Goal: Transaction & Acquisition: Purchase product/service

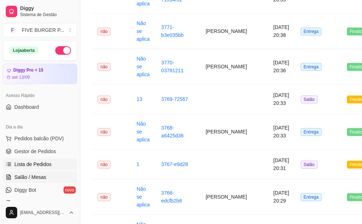
scroll to position [72, 0]
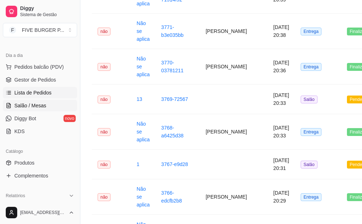
click at [54, 103] on link "Salão / Mesas" at bounding box center [40, 105] width 74 height 11
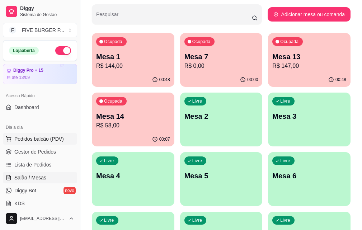
click at [35, 139] on span "Pedidos balcão (PDV)" at bounding box center [38, 138] width 49 height 7
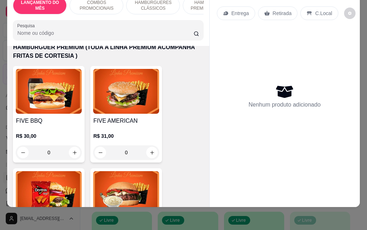
scroll to position [717, 0]
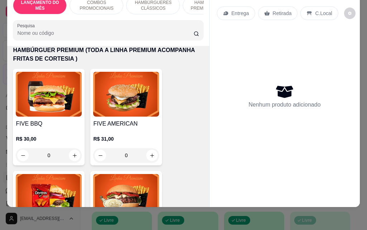
click at [150, 151] on div "0" at bounding box center [126, 155] width 66 height 14
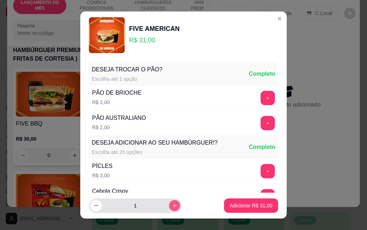
click at [172, 205] on icon "increase-product-quantity" at bounding box center [174, 205] width 5 height 5
click at [90, 207] on button "decrease-product-quantity" at bounding box center [95, 205] width 11 height 11
type input "3"
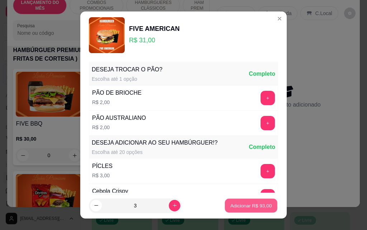
click at [242, 204] on p "Adicionar R$ 93,00" at bounding box center [252, 205] width 42 height 7
type input "3"
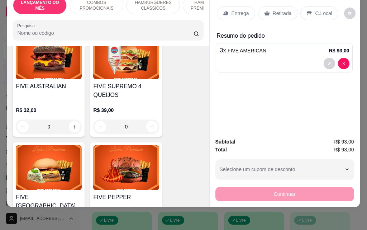
scroll to position [1040, 0]
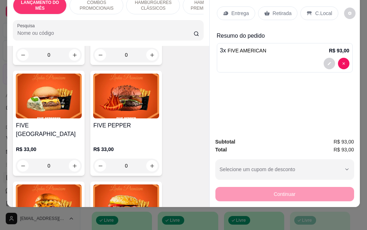
click at [146, 158] on div "0" at bounding box center [126, 165] width 66 height 14
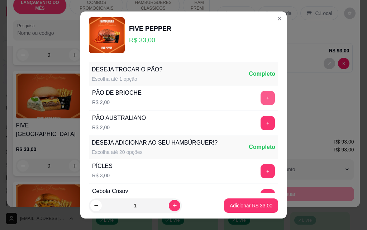
click at [261, 98] on button "+" at bounding box center [268, 98] width 14 height 14
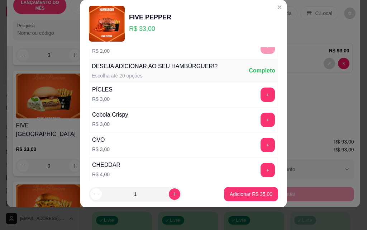
scroll to position [77, 0]
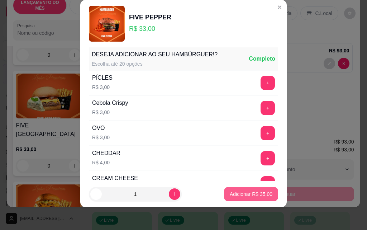
click at [230, 197] on p "Adicionar R$ 35,00" at bounding box center [251, 193] width 43 height 7
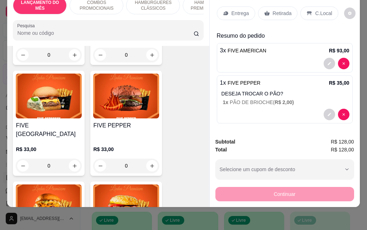
click at [232, 10] on p "Entrega" at bounding box center [241, 13] width 18 height 7
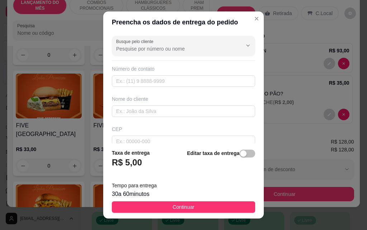
scroll to position [72, 0]
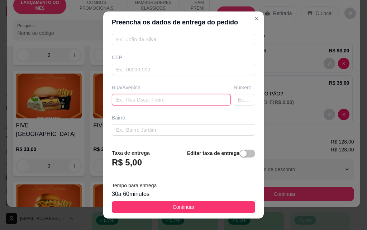
click at [163, 100] on input "text" at bounding box center [171, 99] width 119 height 11
type input "expedicionarios"
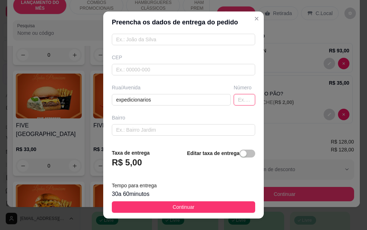
click at [234, 101] on input "text" at bounding box center [245, 99] width 22 height 11
type input "279"
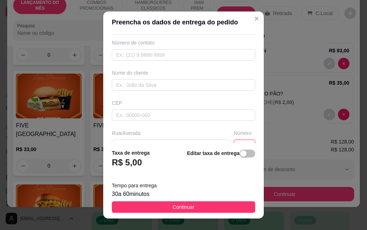
scroll to position [0, 0]
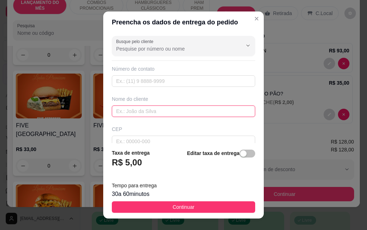
click at [148, 115] on input "text" at bounding box center [183, 110] width 143 height 11
type input "c"
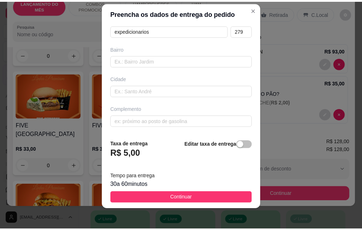
scroll to position [11, 0]
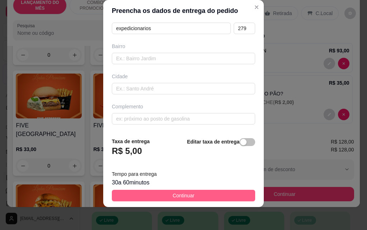
click at [187, 199] on span "Continuar" at bounding box center [184, 195] width 22 height 8
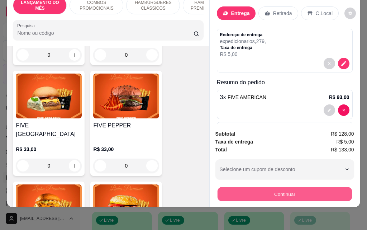
click at [283, 193] on button "Continuar" at bounding box center [284, 194] width 134 height 14
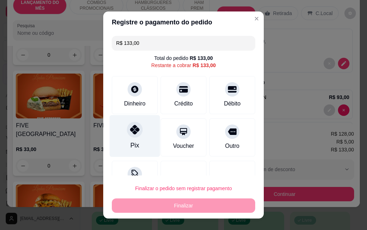
click at [142, 136] on div "Pix" at bounding box center [135, 136] width 51 height 42
type input "R$ 0,00"
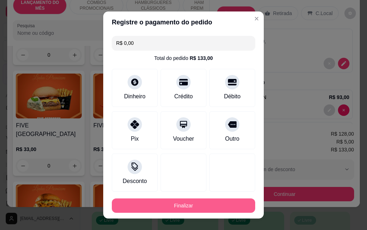
click at [200, 208] on button "Finalizar" at bounding box center [183, 205] width 143 height 14
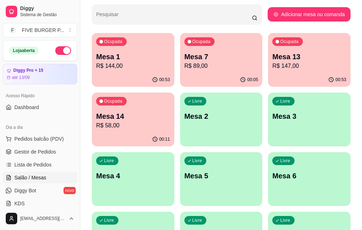
click at [272, 53] on p "Mesa 13" at bounding box center [309, 57] width 74 height 10
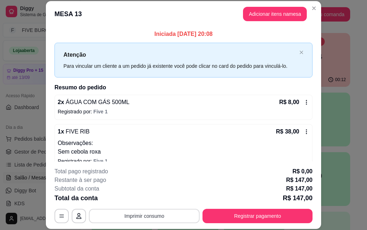
click at [173, 213] on button "Imprimir consumo" at bounding box center [144, 216] width 111 height 14
click at [229, 138] on div "1 x FIVE RIB R$ 38,00 Observações: Sem cebola roxa" at bounding box center [184, 141] width 252 height 29
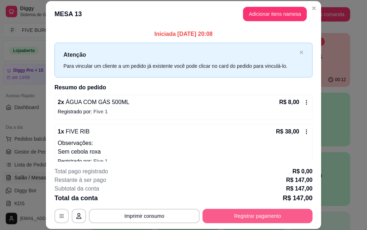
click at [261, 214] on button "Registrar pagamento" at bounding box center [258, 216] width 110 height 14
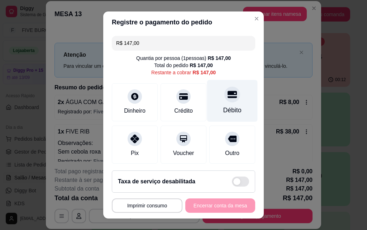
click at [231, 98] on div "Débito" at bounding box center [232, 101] width 51 height 42
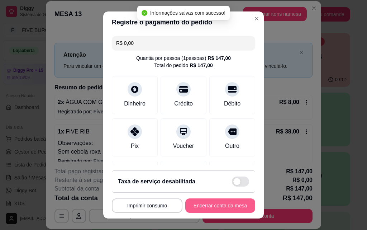
type input "R$ 0,00"
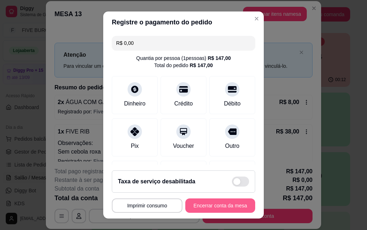
click at [231, 208] on button "Encerrar conta da mesa" at bounding box center [220, 205] width 70 height 14
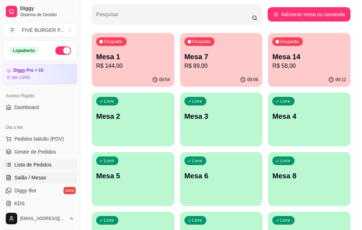
click at [16, 166] on span "Lista de Pedidos" at bounding box center [32, 164] width 37 height 7
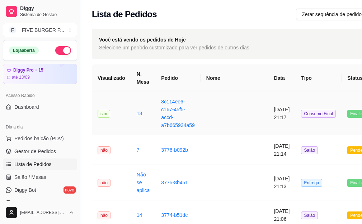
click at [268, 115] on td "[DATE] 21:17" at bounding box center [281, 113] width 27 height 43
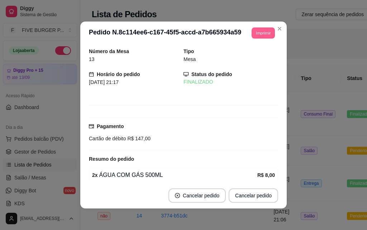
click at [263, 34] on button "Imprimir" at bounding box center [263, 32] width 23 height 11
click at [259, 48] on h4 "Escolha a impressora" at bounding box center [253, 45] width 42 height 6
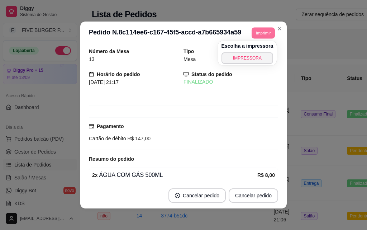
click at [257, 53] on button "IMPRESSORA" at bounding box center [248, 57] width 52 height 11
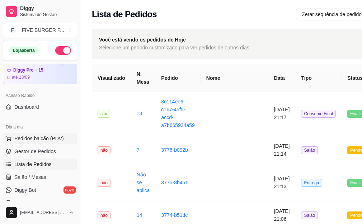
click at [28, 134] on button "Pedidos balcão (PDV)" at bounding box center [40, 138] width 74 height 11
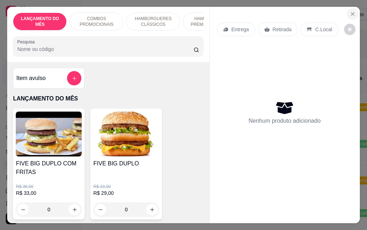
click at [350, 11] on icon "Close" at bounding box center [353, 14] width 6 height 6
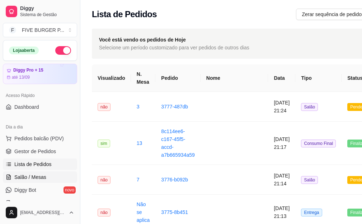
click at [34, 178] on span "Salão / Mesas" at bounding box center [30, 177] width 32 height 7
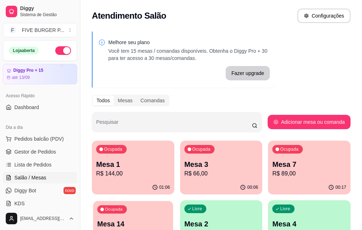
click at [169, 219] on p "Mesa 14" at bounding box center [132, 224] width 71 height 10
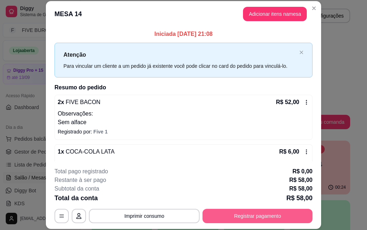
click at [249, 218] on button "Registrar pagamento" at bounding box center [258, 216] width 110 height 14
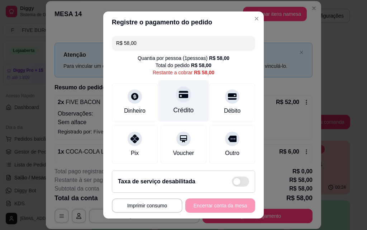
click at [164, 101] on div "Crédito" at bounding box center [183, 101] width 51 height 42
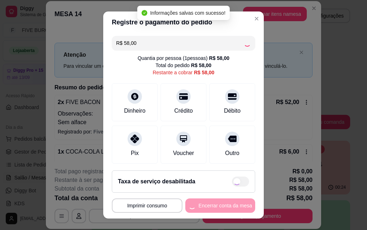
type input "R$ 0,00"
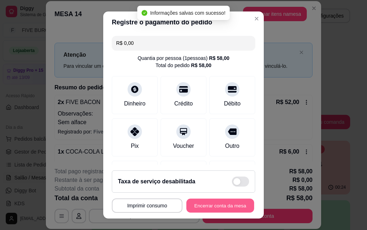
click at [230, 208] on button "Encerrar conta da mesa" at bounding box center [220, 206] width 68 height 14
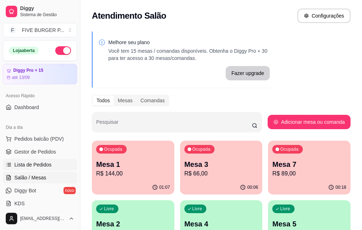
click at [39, 167] on span "Lista de Pedidos" at bounding box center [32, 164] width 37 height 7
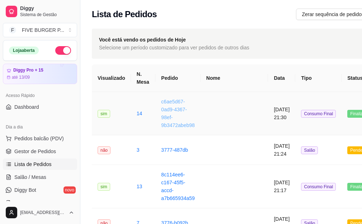
click at [182, 103] on link "c6ae5d67-0ad9-4367-98ef-9b3472abeb98" at bounding box center [177, 113] width 33 height 29
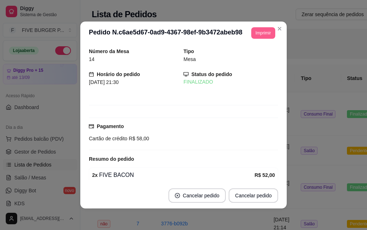
click at [257, 34] on button "Imprimir" at bounding box center [263, 32] width 24 height 11
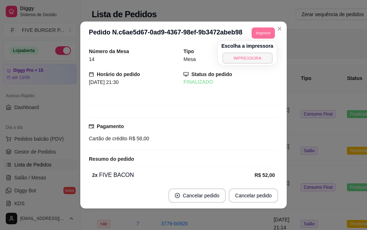
click at [246, 56] on button "IMPRESSORA" at bounding box center [247, 57] width 50 height 11
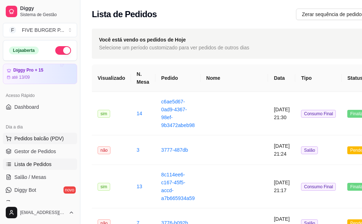
click at [42, 136] on span "Pedidos balcão (PDV)" at bounding box center [38, 138] width 49 height 7
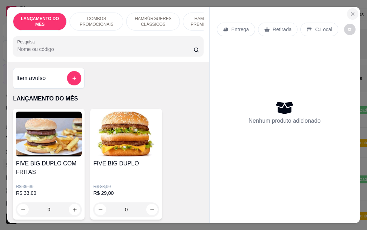
click at [347, 12] on button "Close" at bounding box center [352, 13] width 11 height 11
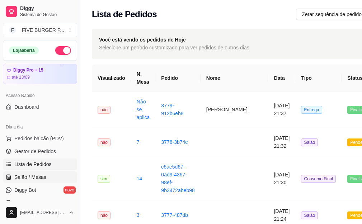
click at [35, 179] on span "Salão / Mesas" at bounding box center [30, 177] width 32 height 7
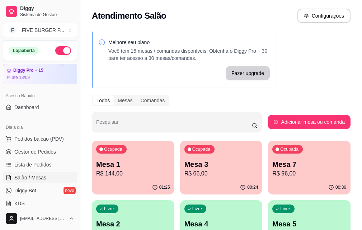
click at [110, 169] on p "R$ 144,00" at bounding box center [133, 173] width 74 height 9
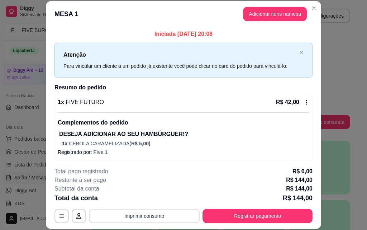
click at [169, 214] on button "Imprimir consumo" at bounding box center [144, 216] width 111 height 14
click at [142, 196] on button "IMPRESSORA" at bounding box center [144, 199] width 50 height 11
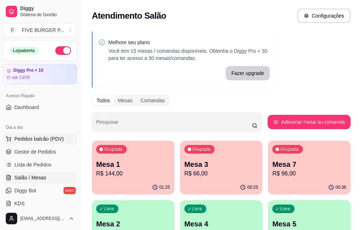
click at [41, 140] on span "Pedidos balcão (PDV)" at bounding box center [38, 138] width 49 height 7
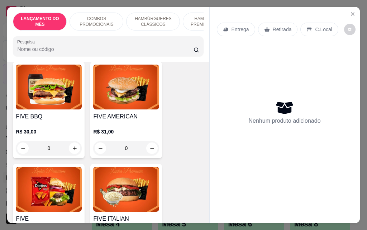
scroll to position [753, 0]
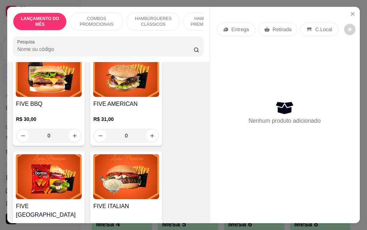
click at [71, 133] on div "0" at bounding box center [49, 135] width 66 height 14
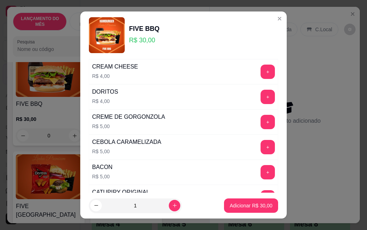
scroll to position [198, 0]
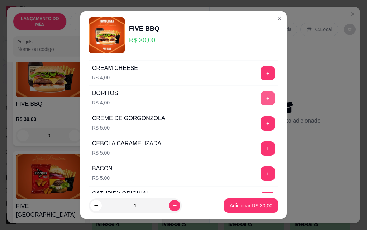
click at [261, 96] on button "+" at bounding box center [268, 98] width 14 height 14
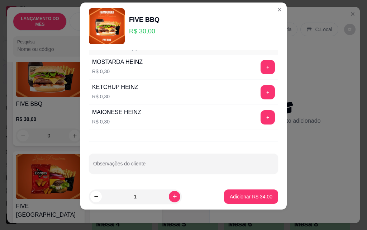
scroll to position [11, 0]
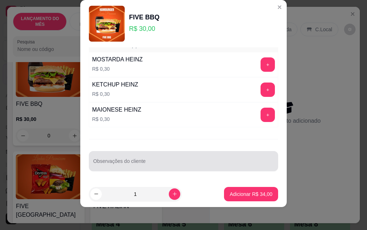
click at [142, 163] on input "Observações do cliente" at bounding box center [183, 163] width 181 height 7
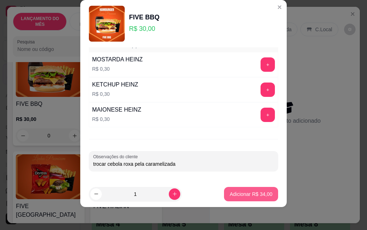
type input "trocar cebola roxa pela caramelizada"
click at [238, 191] on p "Adicionar R$ 34,00" at bounding box center [251, 193] width 43 height 7
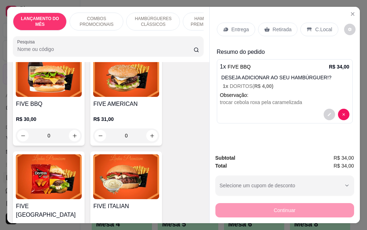
click at [233, 26] on p "Entrega" at bounding box center [241, 29] width 18 height 7
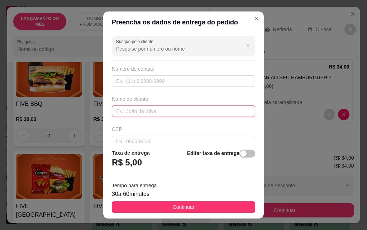
click at [172, 109] on input "text" at bounding box center [183, 110] width 143 height 11
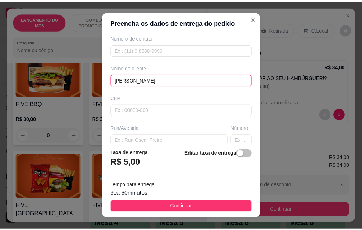
scroll to position [72, 0]
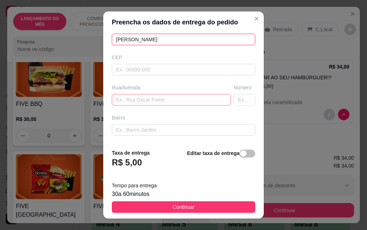
type input "[PERSON_NAME]"
click at [146, 96] on input "text" at bounding box center [171, 99] width 119 height 11
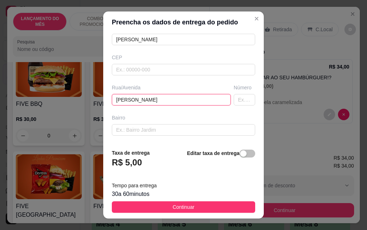
type input "[PERSON_NAME]"
click at [242, 101] on div "Número" at bounding box center [244, 95] width 24 height 22
click at [236, 100] on input "text" at bounding box center [245, 99] width 22 height 11
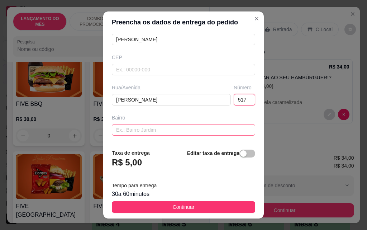
type input "517"
click at [129, 131] on input "text" at bounding box center [183, 129] width 143 height 11
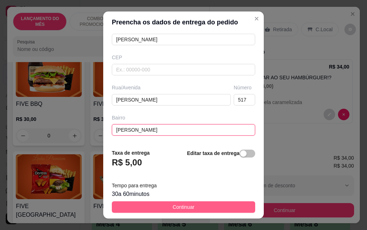
type input "[PERSON_NAME]"
click at [153, 207] on button "Continuar" at bounding box center [183, 206] width 143 height 11
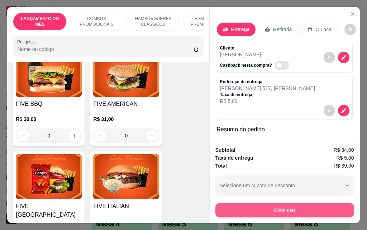
click at [279, 208] on button "Continuar" at bounding box center [284, 210] width 139 height 14
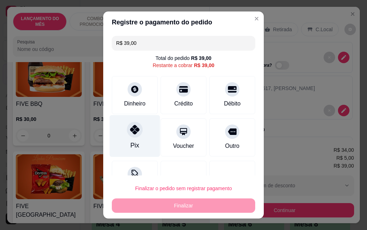
click at [131, 132] on icon at bounding box center [134, 129] width 9 height 9
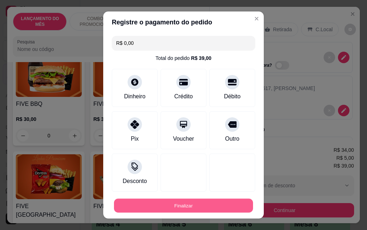
click at [160, 204] on button "Finalizar" at bounding box center [183, 206] width 139 height 14
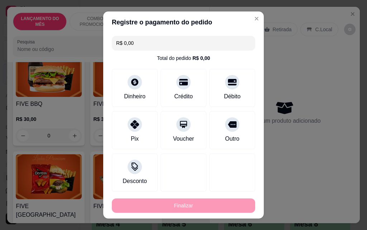
type input "-R$ 39,00"
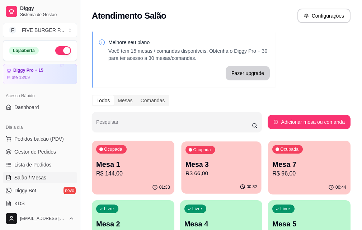
click at [199, 172] on p "R$ 66,00" at bounding box center [221, 173] width 72 height 8
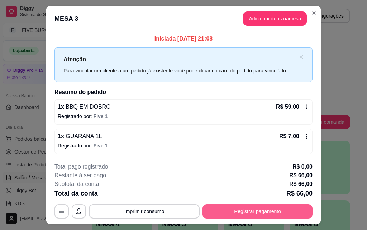
click at [241, 211] on button "Registrar pagamento" at bounding box center [258, 211] width 110 height 14
click at [229, 208] on button "Registrar pagamento" at bounding box center [258, 211] width 110 height 14
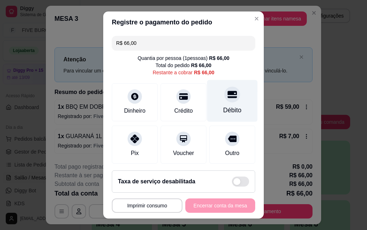
click at [224, 109] on div "Débito" at bounding box center [232, 109] width 18 height 9
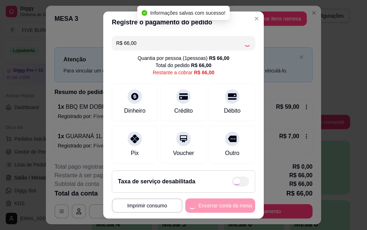
type input "R$ 0,00"
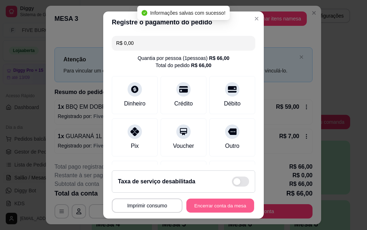
click at [215, 206] on button "Encerrar conta da mesa" at bounding box center [220, 206] width 68 height 14
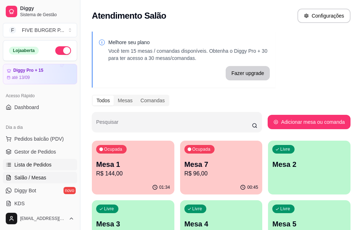
click at [43, 165] on span "Lista de Pedidos" at bounding box center [32, 164] width 37 height 7
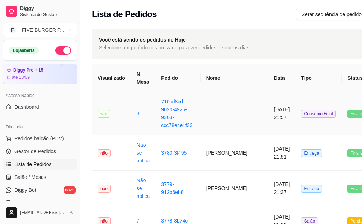
click at [301, 114] on span "Consumo Final" at bounding box center [318, 114] width 35 height 8
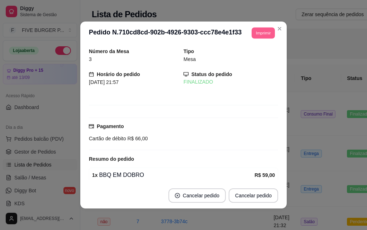
click at [259, 35] on button "Imprimir" at bounding box center [263, 32] width 23 height 11
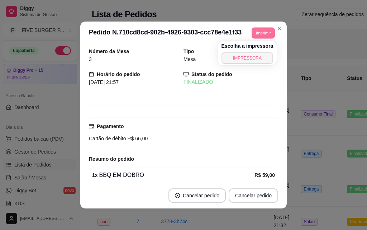
click at [254, 56] on button "IMPRESSORA" at bounding box center [248, 57] width 52 height 11
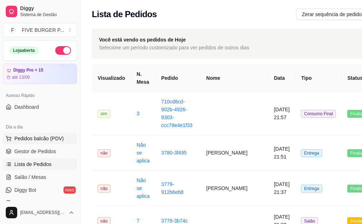
click at [47, 138] on span "Pedidos balcão (PDV)" at bounding box center [38, 138] width 49 height 7
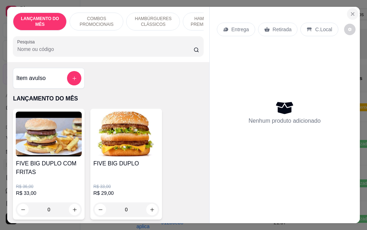
click at [350, 11] on icon "Close" at bounding box center [353, 14] width 6 height 6
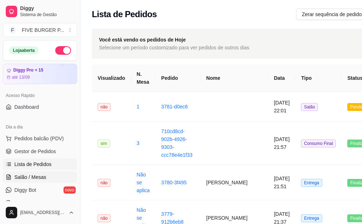
click at [40, 180] on span "Salão / Mesas" at bounding box center [30, 177] width 32 height 7
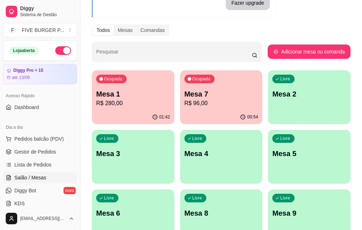
scroll to position [72, 0]
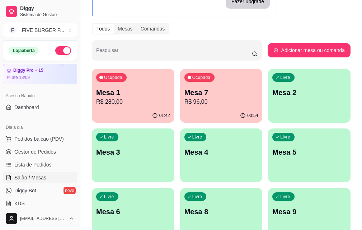
click at [184, 99] on p "R$ 96,00" at bounding box center [221, 102] width 74 height 9
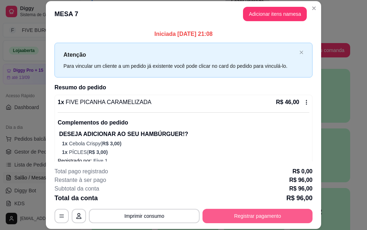
click at [229, 218] on button "Registrar pagamento" at bounding box center [258, 216] width 110 height 14
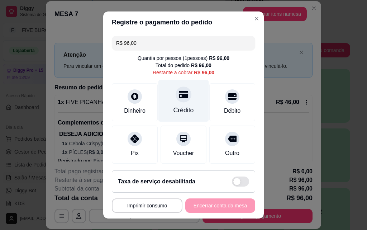
click at [180, 105] on div "Crédito" at bounding box center [183, 101] width 51 height 42
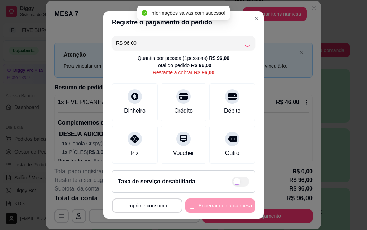
type input "R$ 0,00"
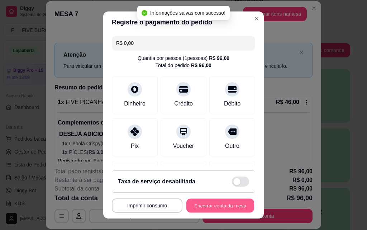
click at [210, 209] on button "Encerrar conta da mesa" at bounding box center [220, 206] width 68 height 14
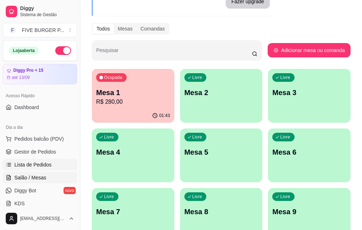
click at [43, 167] on span "Lista de Pedidos" at bounding box center [32, 164] width 37 height 7
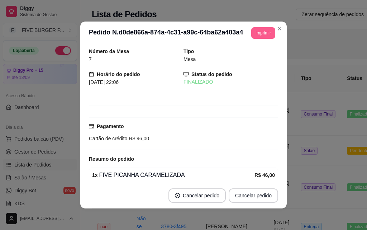
click at [251, 35] on button "Imprimir" at bounding box center [263, 32] width 24 height 11
click at [247, 60] on button "IMPRESSORA" at bounding box center [253, 54] width 42 height 9
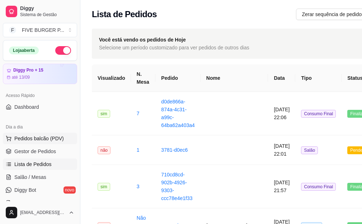
click at [44, 139] on span "Pedidos balcão (PDV)" at bounding box center [38, 138] width 49 height 7
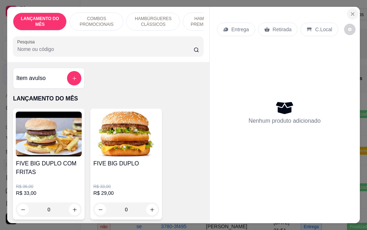
click at [350, 11] on icon "Close" at bounding box center [353, 14] width 6 height 6
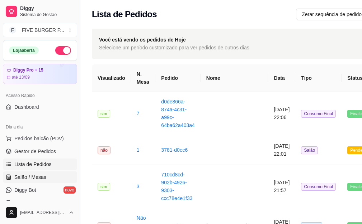
click at [43, 178] on span "Salão / Mesas" at bounding box center [30, 177] width 32 height 7
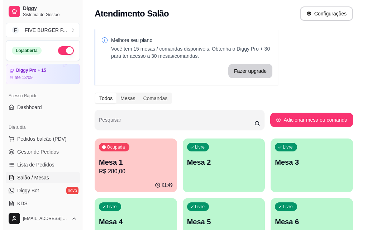
scroll to position [108, 0]
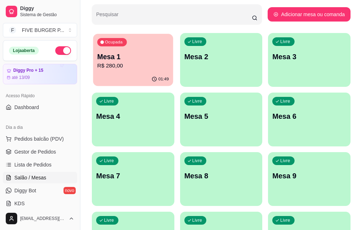
click at [124, 46] on div "Ocupada Mesa 1 R$ 280,00" at bounding box center [133, 53] width 80 height 39
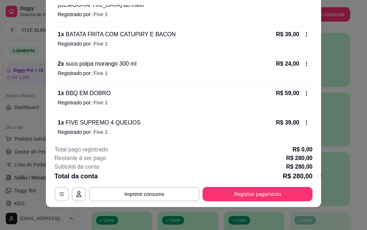
scroll to position [198, 0]
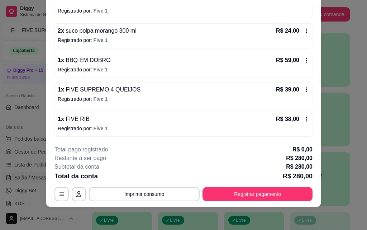
click at [295, 118] on div "R$ 38,00" at bounding box center [292, 119] width 33 height 9
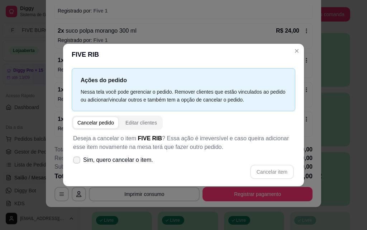
click at [74, 161] on icon at bounding box center [77, 160] width 6 height 4
click at [74, 161] on input "Sim, quero cancelar o item." at bounding box center [75, 163] width 5 height 5
checkbox input "true"
click at [267, 170] on button "Cancelar item" at bounding box center [272, 172] width 44 height 14
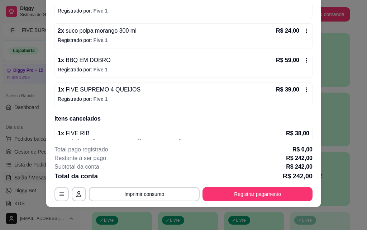
scroll to position [210, 0]
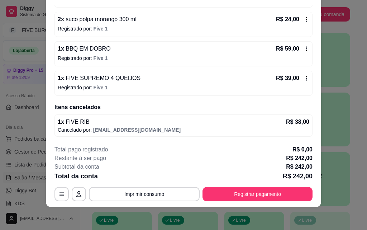
click at [304, 79] on icon at bounding box center [307, 78] width 6 height 6
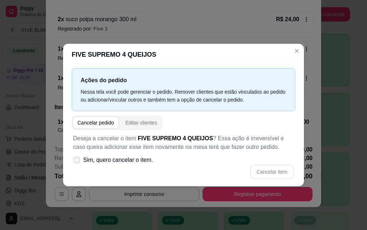
click at [79, 157] on span at bounding box center [76, 159] width 7 height 7
click at [77, 161] on input "Sim, quero cancelar o item." at bounding box center [75, 163] width 5 height 5
checkbox input "true"
click at [275, 172] on button "Cancelar item" at bounding box center [272, 172] width 44 height 14
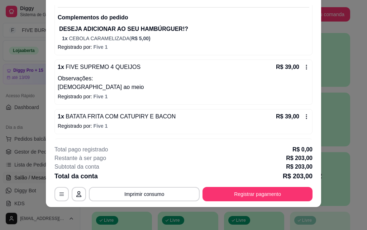
scroll to position [207, 0]
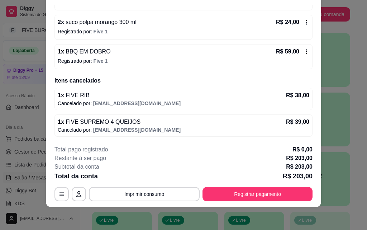
click at [304, 53] on icon at bounding box center [307, 52] width 6 height 6
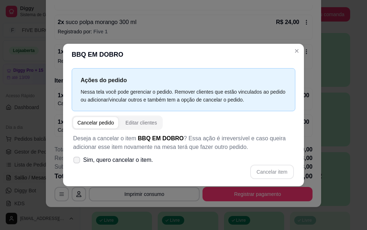
click at [79, 160] on icon at bounding box center [76, 160] width 5 height 4
click at [77, 161] on input "Sim, quero cancelar o item." at bounding box center [75, 163] width 5 height 5
checkbox input "true"
click at [266, 175] on button "Cancelar item" at bounding box center [272, 172] width 43 height 14
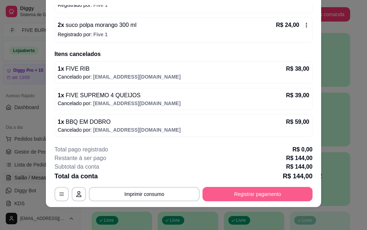
click at [236, 193] on button "Registrar pagamento" at bounding box center [258, 194] width 110 height 14
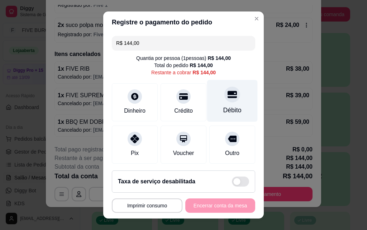
click at [223, 108] on div "Débito" at bounding box center [232, 109] width 18 height 9
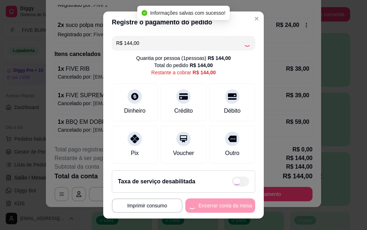
type input "R$ 0,00"
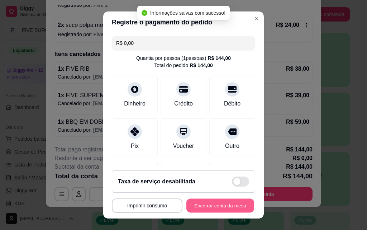
click at [215, 205] on button "Encerrar conta da mesa" at bounding box center [220, 206] width 68 height 14
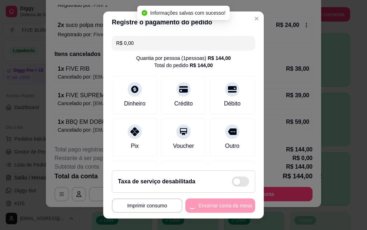
scroll to position [0, 0]
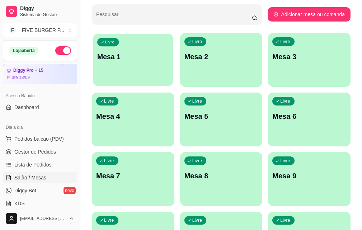
click at [129, 68] on div "Livre Mesa 1" at bounding box center [133, 56] width 80 height 44
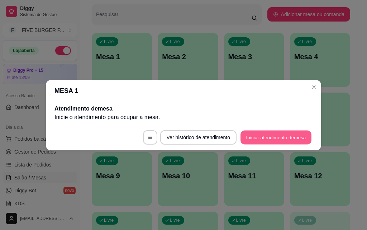
click at [258, 137] on button "Iniciar atendimento de mesa" at bounding box center [276, 137] width 71 height 14
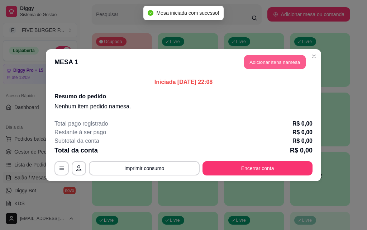
click at [266, 65] on button "Adicionar itens na mesa" at bounding box center [275, 62] width 62 height 14
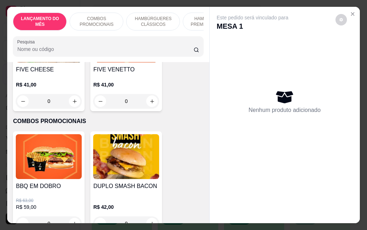
scroll to position [251, 0]
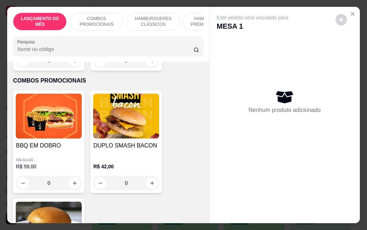
click at [72, 184] on div "0" at bounding box center [49, 183] width 66 height 14
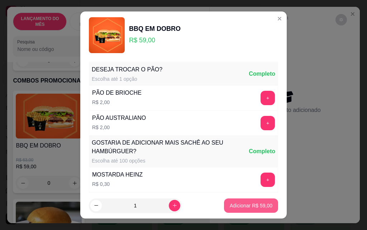
click at [230, 204] on p "Adicionar R$ 59,00" at bounding box center [251, 205] width 43 height 7
type input "1"
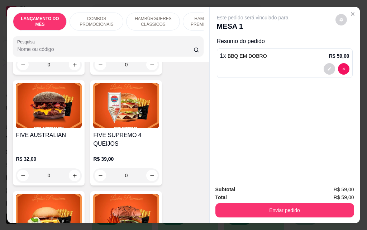
scroll to position [932, 0]
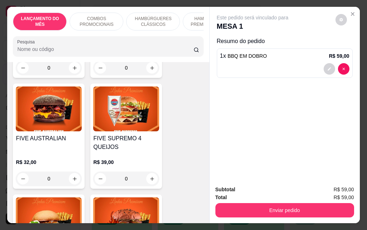
click at [146, 171] on div "0" at bounding box center [126, 178] width 66 height 14
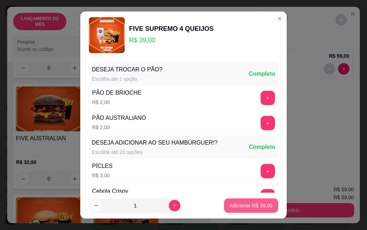
click at [252, 205] on p "Adicionar R$ 39,00" at bounding box center [251, 205] width 43 height 7
type input "1"
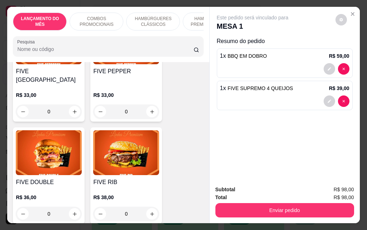
scroll to position [1111, 0]
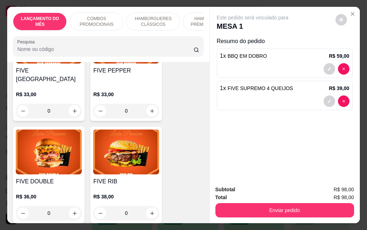
click at [152, 206] on div "0" at bounding box center [126, 213] width 66 height 14
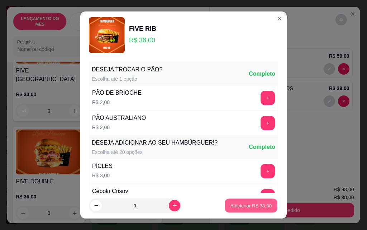
click at [246, 204] on p "Adicionar R$ 38,00" at bounding box center [252, 205] width 42 height 7
type input "1"
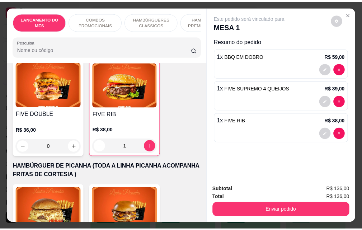
scroll to position [1183, 0]
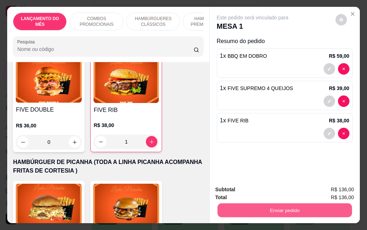
click at [262, 212] on button "Enviar pedido" at bounding box center [284, 210] width 134 height 14
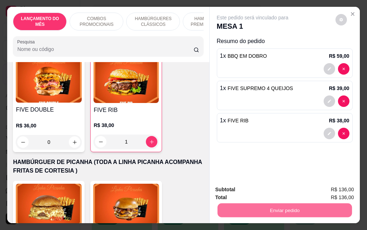
click at [275, 193] on button "Não registrar e enviar pedido" at bounding box center [261, 189] width 72 height 13
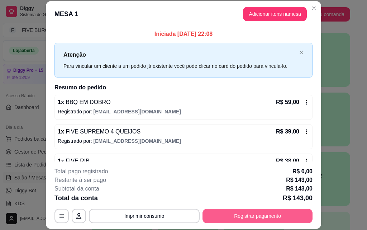
click at [242, 215] on button "Registrar pagamento" at bounding box center [258, 216] width 110 height 14
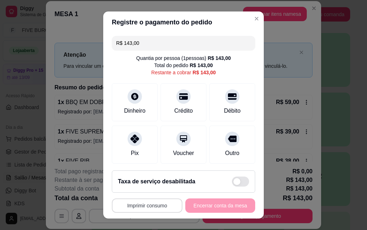
click at [161, 206] on button "Imprimir consumo" at bounding box center [147, 205] width 71 height 14
click at [157, 185] on button "IMPRESSORA" at bounding box center [145, 188] width 52 height 11
drag, startPoint x: 138, startPoint y: 43, endPoint x: 89, endPoint y: 42, distance: 49.1
click at [89, 42] on div "**********" at bounding box center [183, 115] width 367 height 230
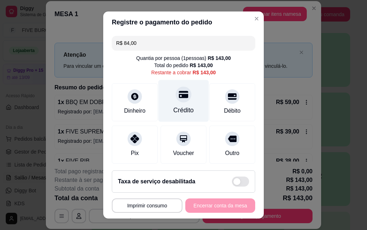
click at [185, 109] on div "Crédito" at bounding box center [184, 109] width 20 height 9
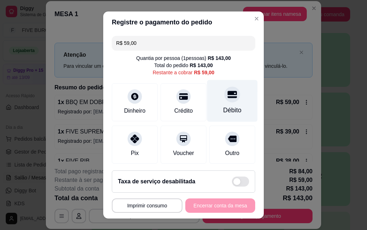
click at [237, 112] on div "Débito" at bounding box center [232, 101] width 51 height 42
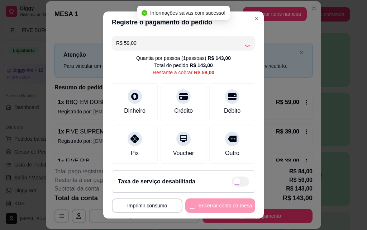
type input "R$ 0,00"
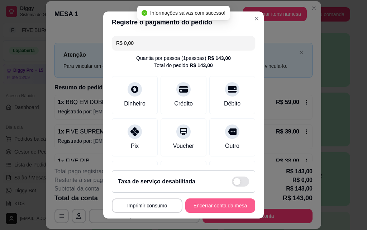
click at [229, 204] on button "Encerrar conta da mesa" at bounding box center [220, 205] width 70 height 14
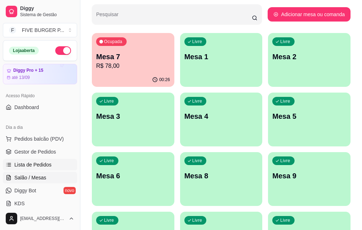
click at [39, 165] on span "Lista de Pedidos" at bounding box center [32, 164] width 37 height 7
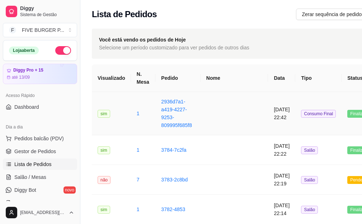
click at [271, 118] on td "[DATE] 22:42" at bounding box center [281, 113] width 27 height 43
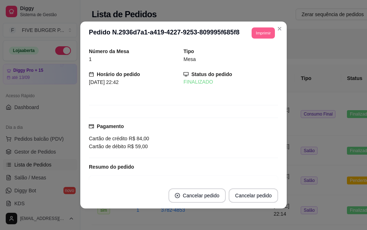
click at [262, 37] on button "Imprimir" at bounding box center [263, 32] width 23 height 11
click at [255, 54] on button "IMPRESSORA" at bounding box center [253, 54] width 42 height 9
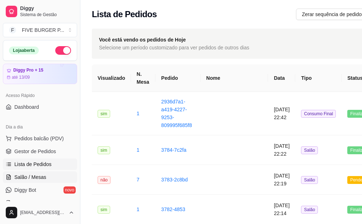
click at [49, 172] on link "Salão / Mesas" at bounding box center [40, 177] width 74 height 11
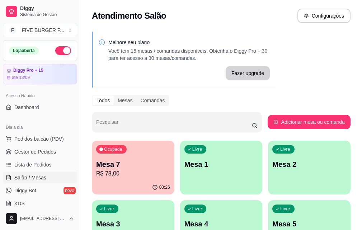
click at [124, 171] on p "R$ 78,00" at bounding box center [133, 173] width 74 height 9
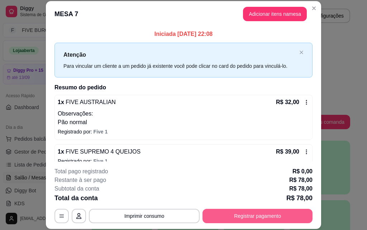
click at [261, 217] on button "Registrar pagamento" at bounding box center [258, 216] width 110 height 14
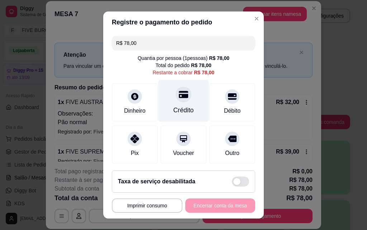
click at [184, 97] on div "Crédito" at bounding box center [183, 101] width 51 height 42
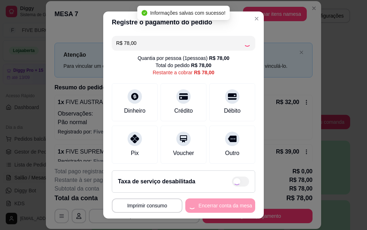
type input "R$ 0,00"
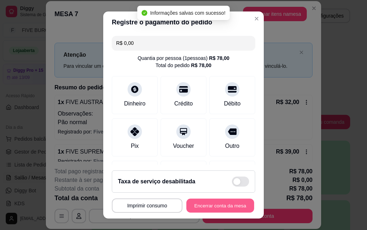
click at [216, 210] on button "Encerrar conta da mesa" at bounding box center [220, 206] width 68 height 14
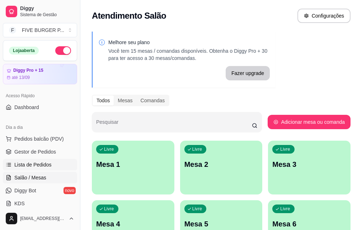
click at [42, 163] on span "Lista de Pedidos" at bounding box center [32, 164] width 37 height 7
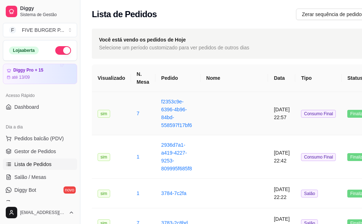
click at [233, 119] on td at bounding box center [234, 113] width 68 height 43
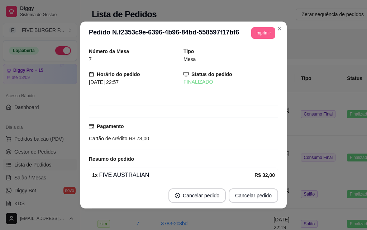
click at [262, 33] on button "Imprimir" at bounding box center [263, 32] width 24 height 11
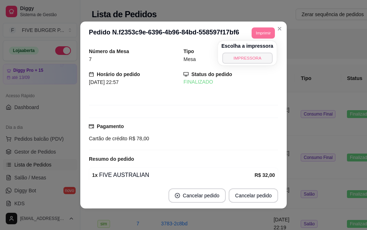
click at [249, 60] on button "IMPRESSORA" at bounding box center [247, 57] width 50 height 11
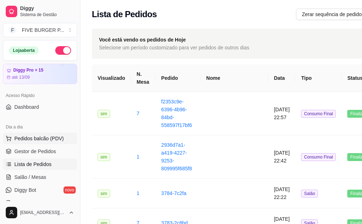
click at [34, 140] on span "Pedidos balcão (PDV)" at bounding box center [38, 138] width 49 height 7
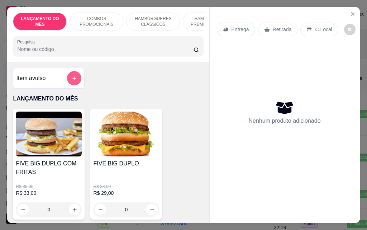
click at [72, 81] on icon "add-separate-item" at bounding box center [74, 78] width 5 height 5
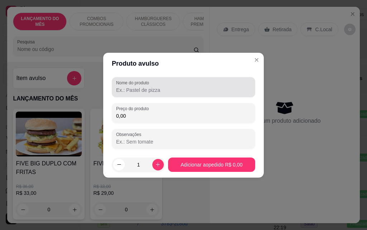
click at [186, 88] on input "Nome do produto" at bounding box center [183, 89] width 135 height 7
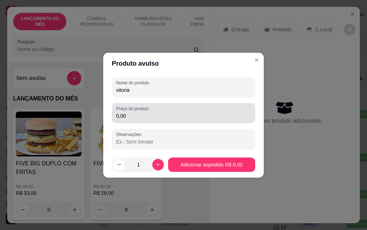
type input "vitoria"
click at [151, 115] on input "0,00" at bounding box center [183, 115] width 135 height 7
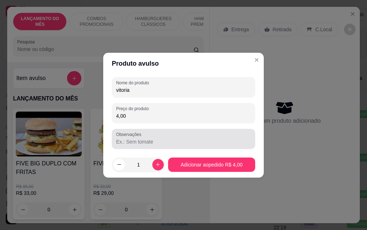
type input "4,00"
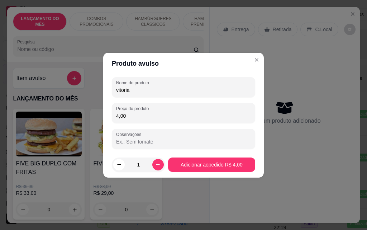
click at [145, 139] on input "Observações" at bounding box center [183, 141] width 135 height 7
type input "diferença lanche"
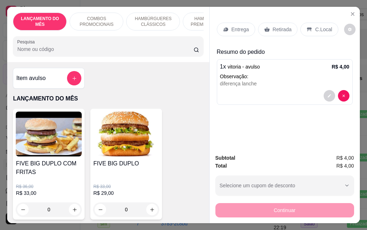
click at [266, 27] on icon at bounding box center [267, 30] width 6 height 6
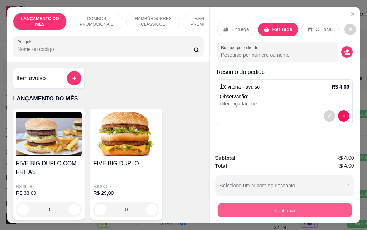
click at [283, 205] on button "Continuar" at bounding box center [284, 210] width 134 height 14
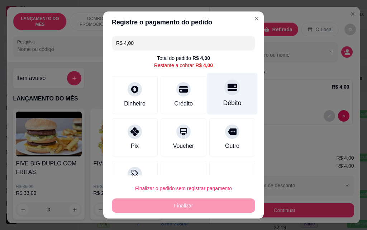
click at [224, 93] on div at bounding box center [232, 87] width 16 height 16
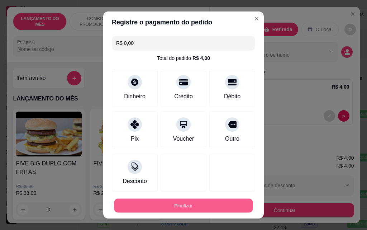
click at [201, 210] on button "Finalizar" at bounding box center [183, 206] width 139 height 14
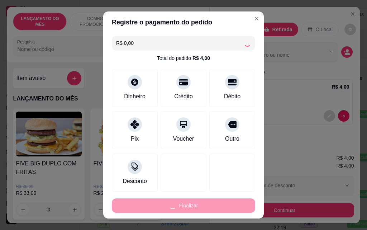
type input "-R$ 4,00"
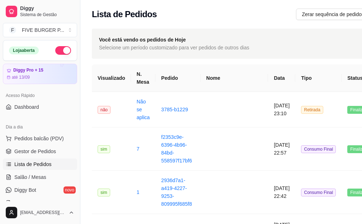
click at [58, 50] on button "button" at bounding box center [63, 50] width 16 height 9
